Goal: Information Seeking & Learning: Learn about a topic

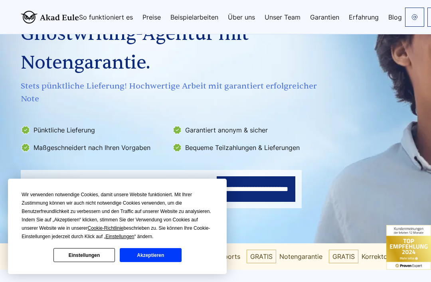
scroll to position [105, 0]
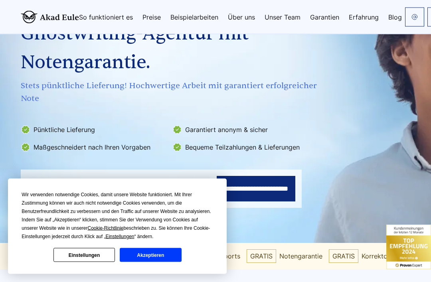
click at [158, 262] on button "Akzeptieren" at bounding box center [150, 255] width 61 height 14
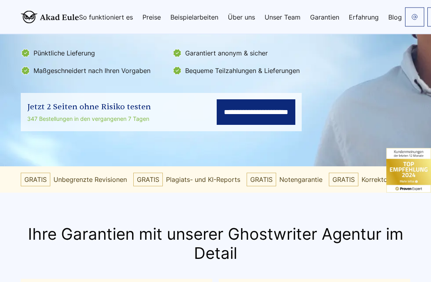
scroll to position [182, 0]
click at [148, 18] on link "Preise" at bounding box center [151, 17] width 18 height 6
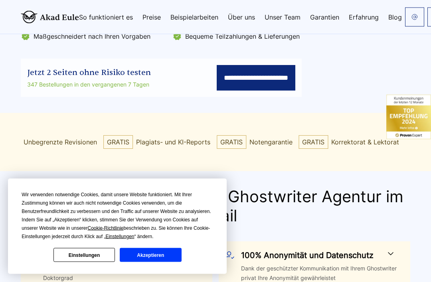
scroll to position [203, 0]
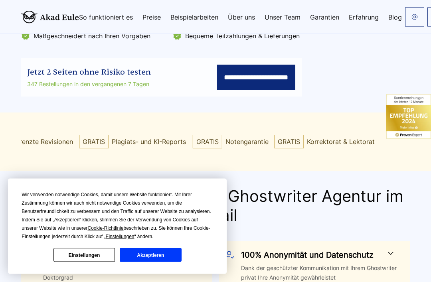
click at [272, 89] on input "**********" at bounding box center [256, 78] width 79 height 26
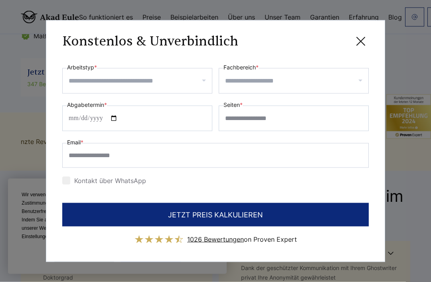
scroll to position [204, 0]
click at [360, 45] on icon at bounding box center [361, 42] width 8 height 8
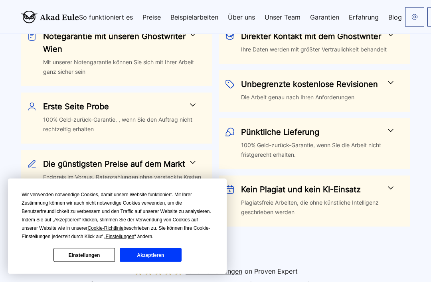
scroll to position [480, 0]
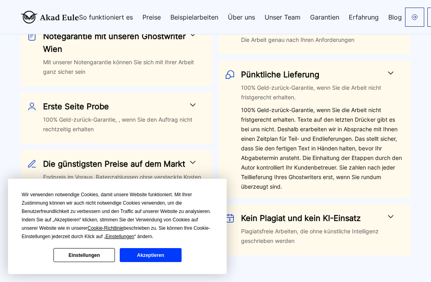
click at [168, 262] on button "Akzeptieren" at bounding box center [150, 255] width 61 height 14
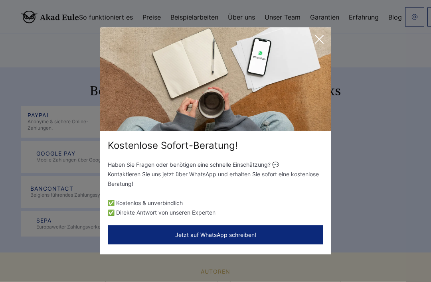
scroll to position [2134, 0]
click at [323, 47] on icon at bounding box center [319, 40] width 16 height 16
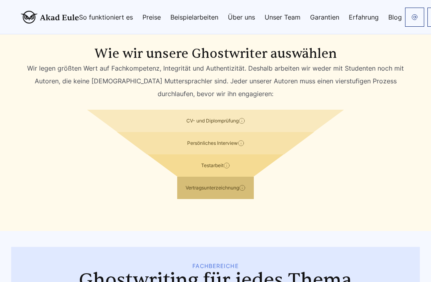
scroll to position [2748, 0]
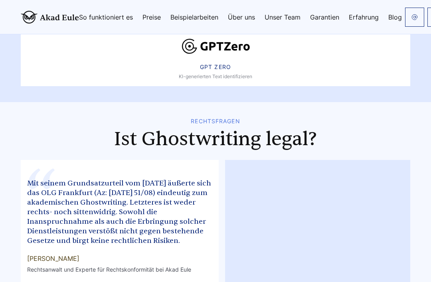
scroll to position [0, 0]
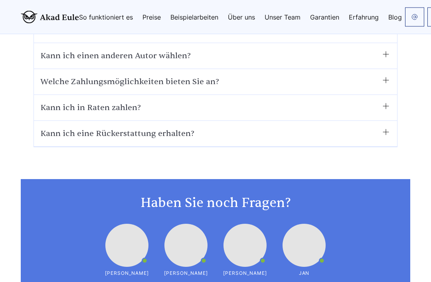
scroll to position [5678, 0]
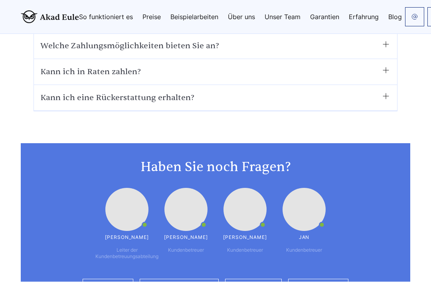
scroll to position [5733, 0]
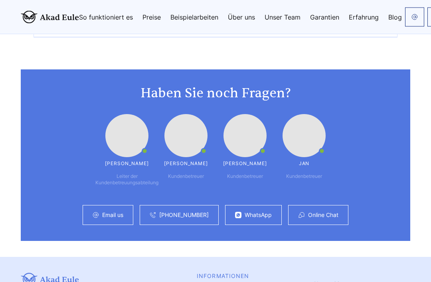
scroll to position [5849, 0]
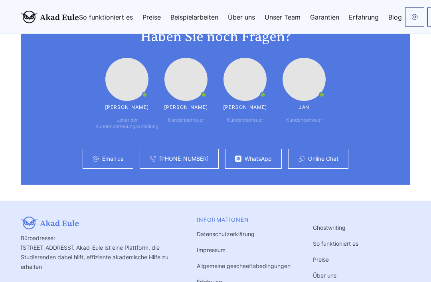
scroll to position [5935, 0]
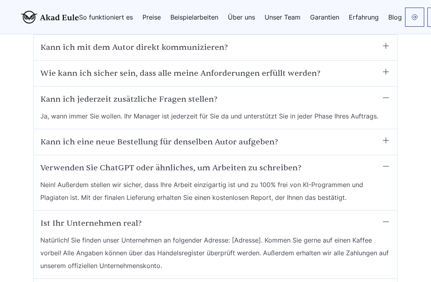
scroll to position [5400, 0]
